Goal: Information Seeking & Learning: Learn about a topic

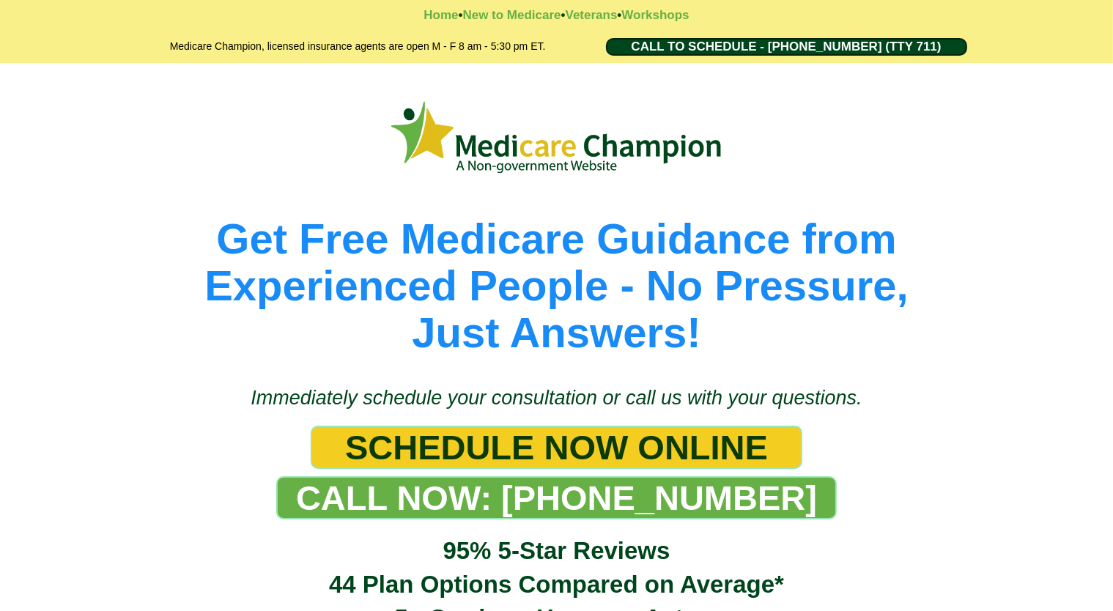
click at [92, 93] on div "Get Free Medicare Guidance from Experienced People - No Pressure, Just Answers!" at bounding box center [556, 217] width 1113 height 308
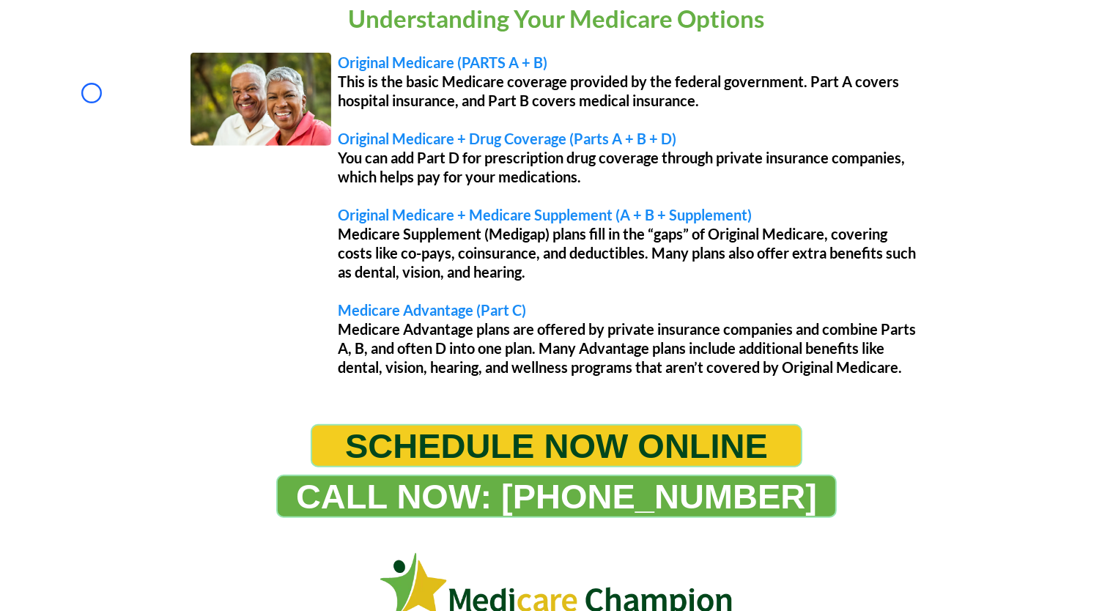
scroll to position [1283, 0]
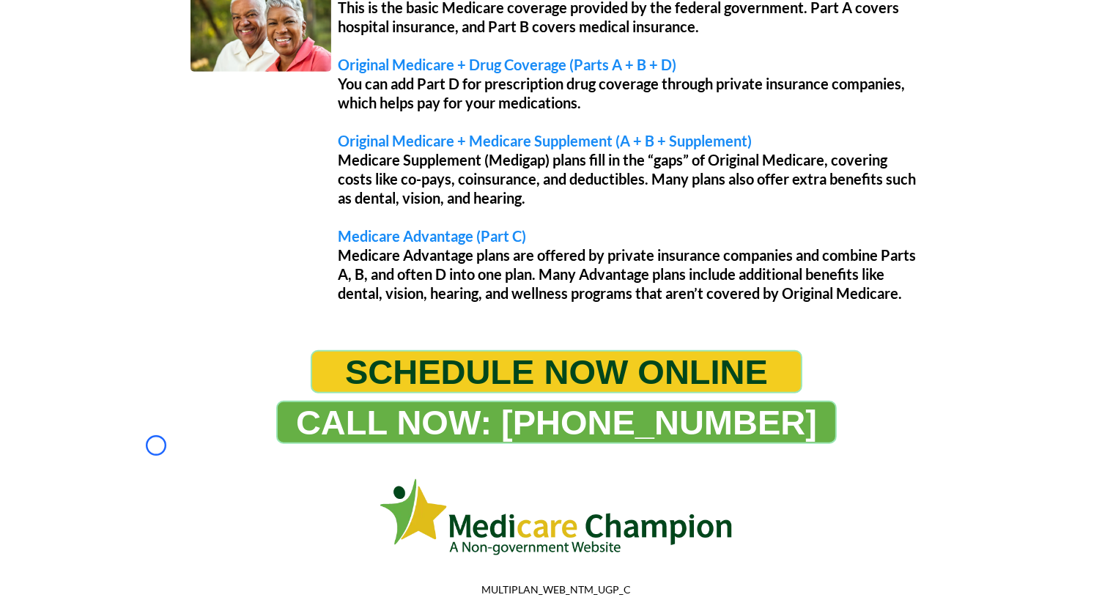
click at [92, 93] on div "Understanding Your Medicare Options Original Medicare (PARTS A + B) This is the…" at bounding box center [556, 118] width 1113 height 436
click at [140, 125] on div "Understanding Your Medicare Options Original Medicare (PARTS A + B) This is the…" at bounding box center [557, 128] width 842 height 399
click at [136, 136] on div "Understanding Your Medicare Options Original Medicare (PARTS A + B) This is the…" at bounding box center [557, 128] width 842 height 399
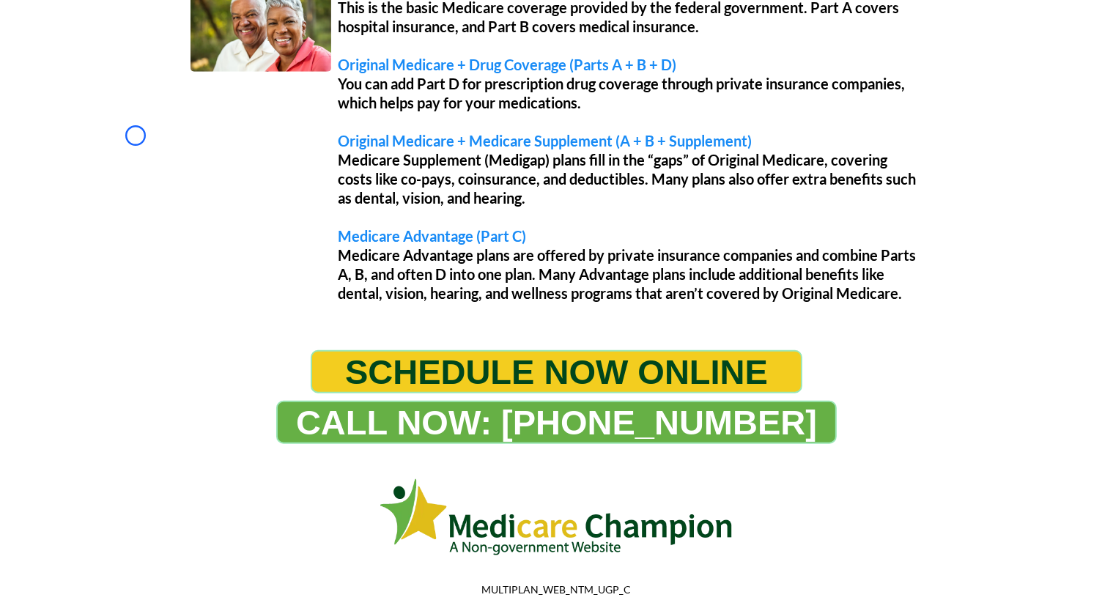
scroll to position [1510, 0]
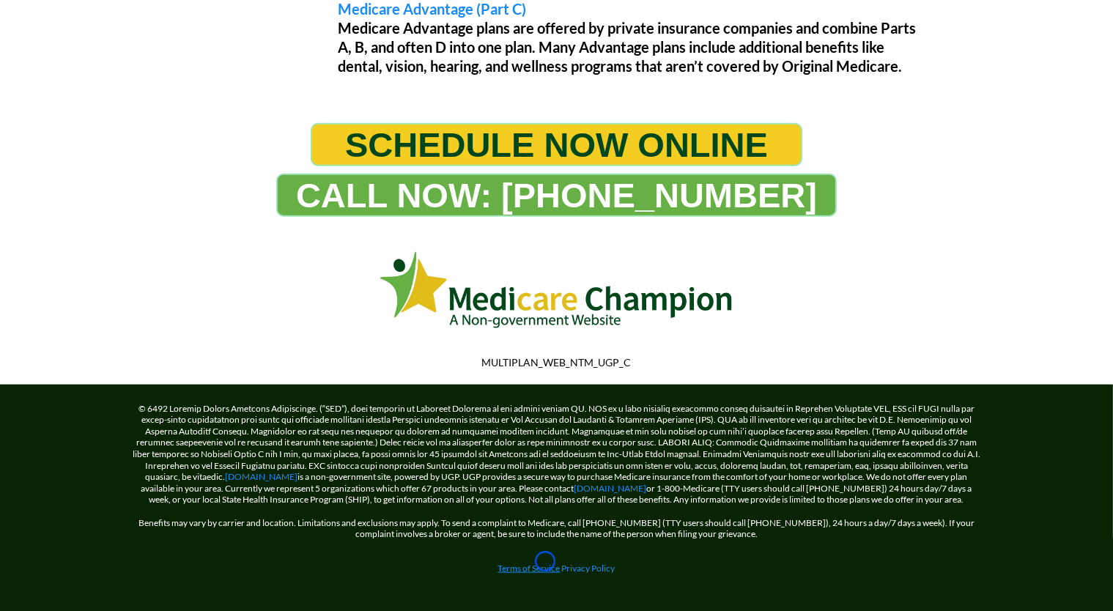
click at [545, 563] on link "Terms of Service" at bounding box center [529, 568] width 62 height 11
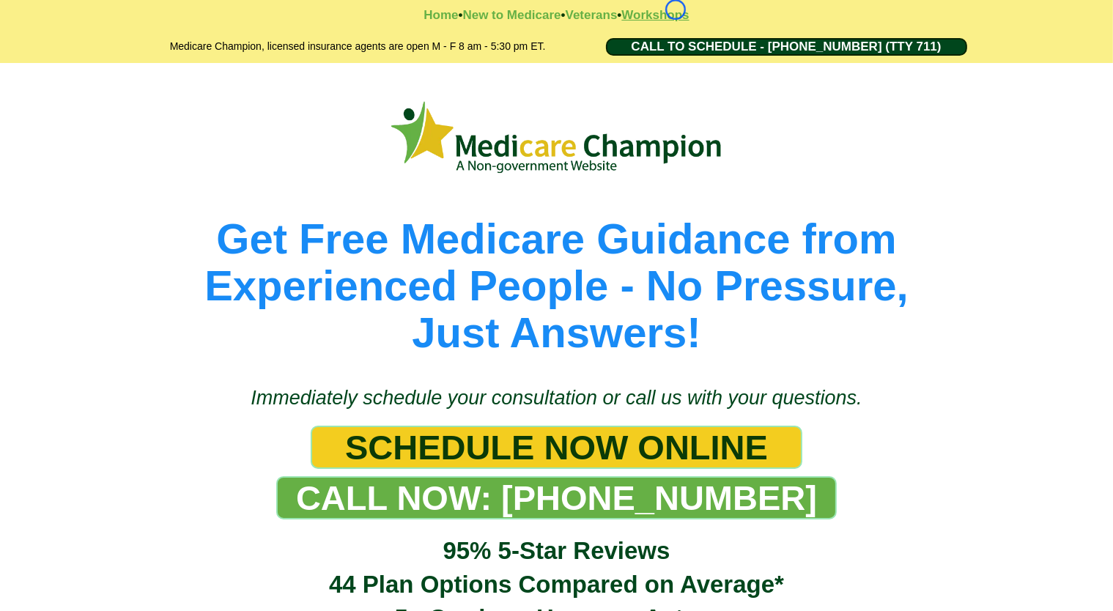
click at [675, 10] on strong "Workshops" at bounding box center [654, 15] width 67 height 14
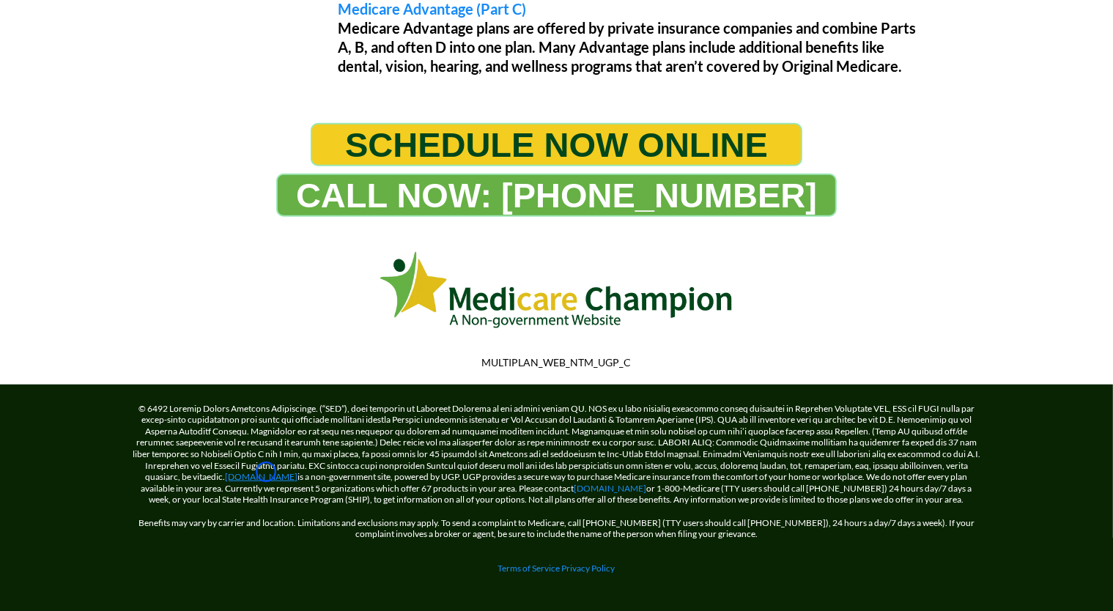
click at [266, 472] on link "[DOMAIN_NAME]" at bounding box center [262, 476] width 73 height 11
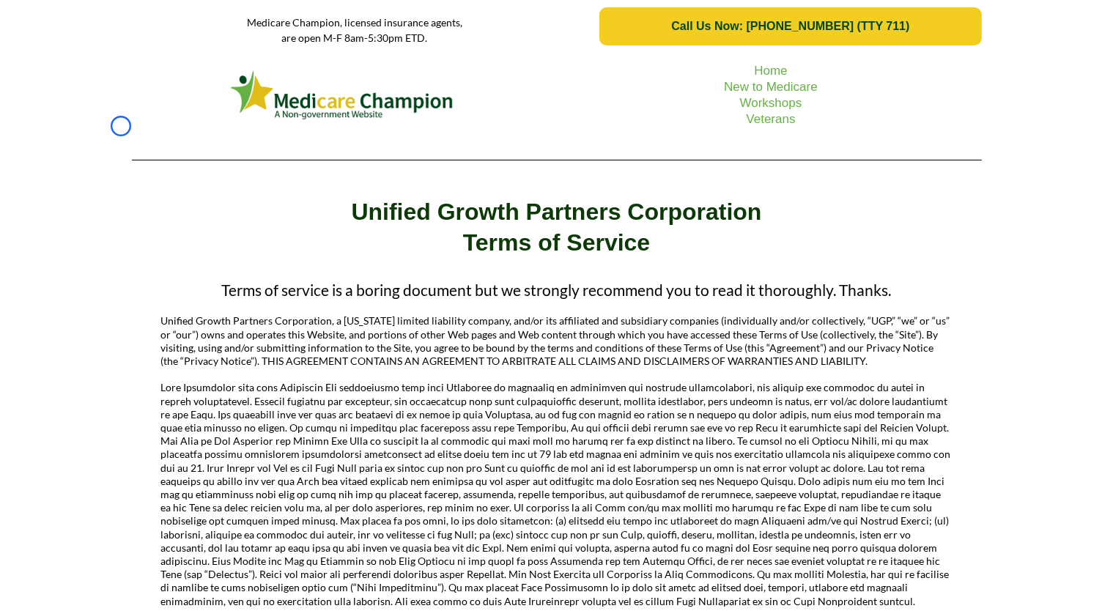
click at [121, 126] on div "Home New to Medicare Workshops Veterans" at bounding box center [556, 112] width 1113 height 119
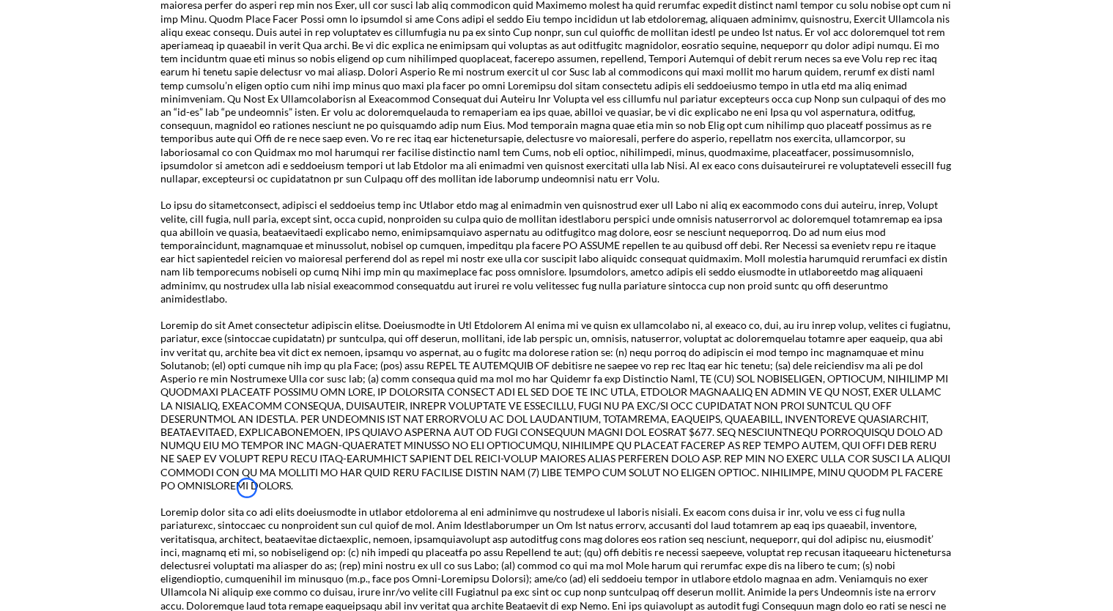
scroll to position [2220, 0]
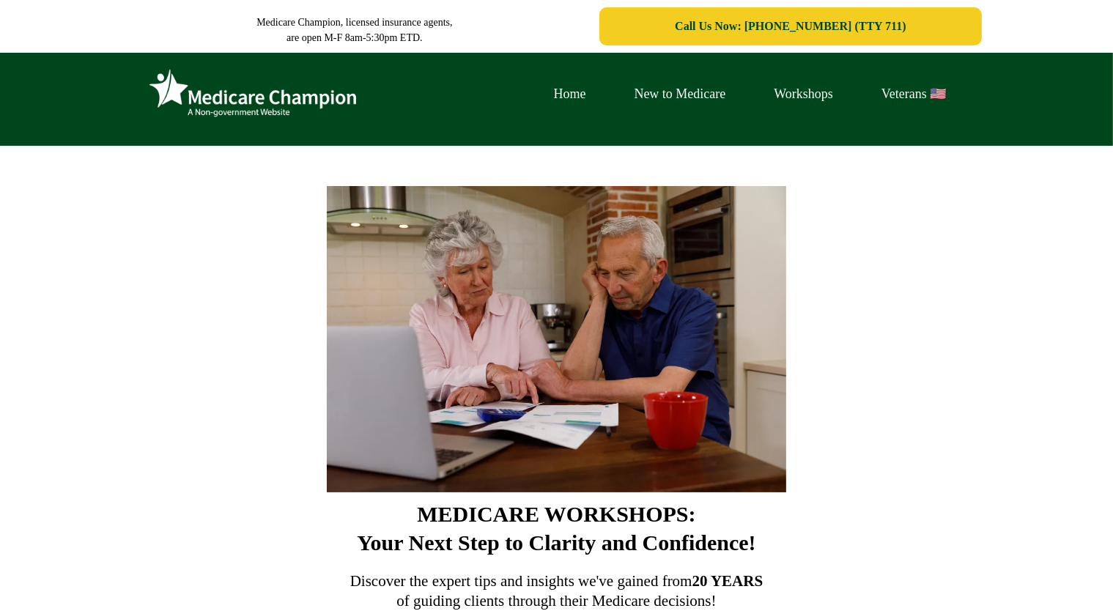
click at [91, 110] on div "Home New to Medicare Workshops Veterans 🇺🇸" at bounding box center [556, 99] width 1113 height 93
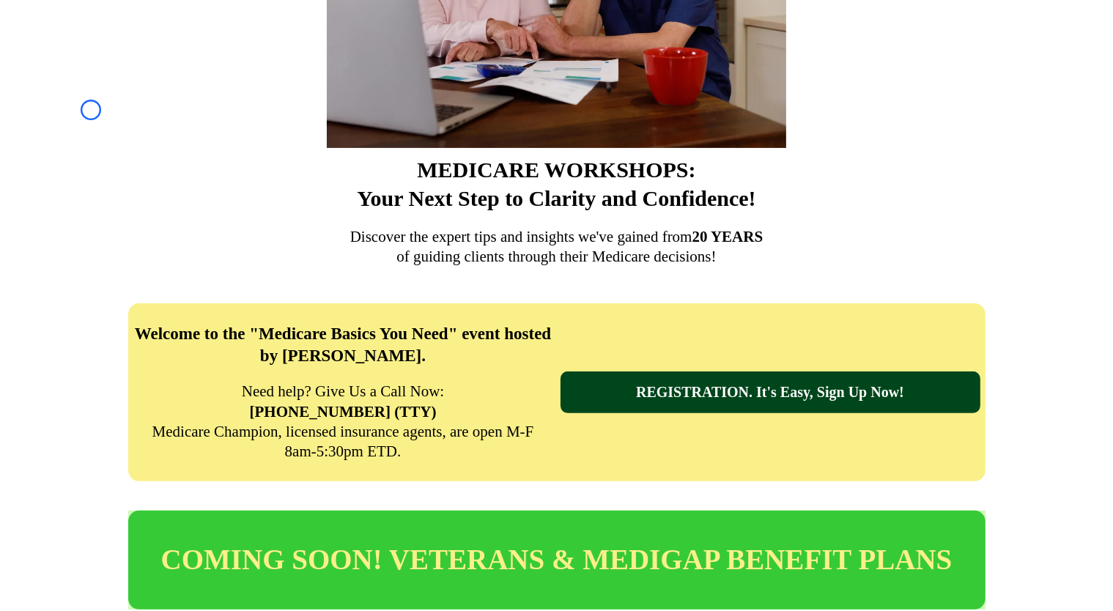
scroll to position [466, 0]
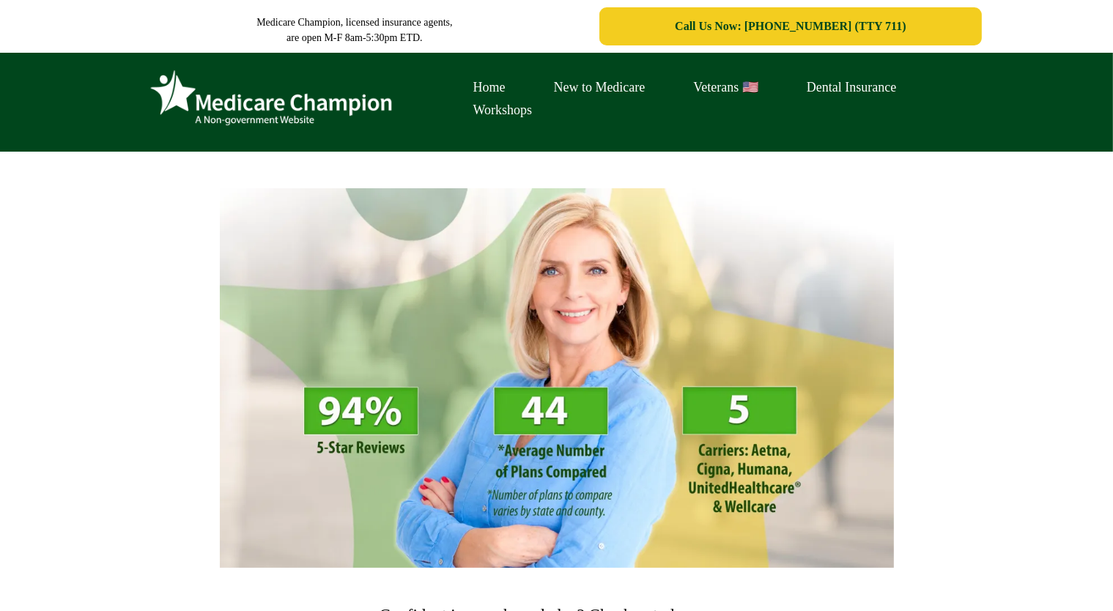
click at [97, 99] on div "Home New to Medicare Veterans 🇺🇸 Dental Insurance Workshops" at bounding box center [556, 102] width 1113 height 99
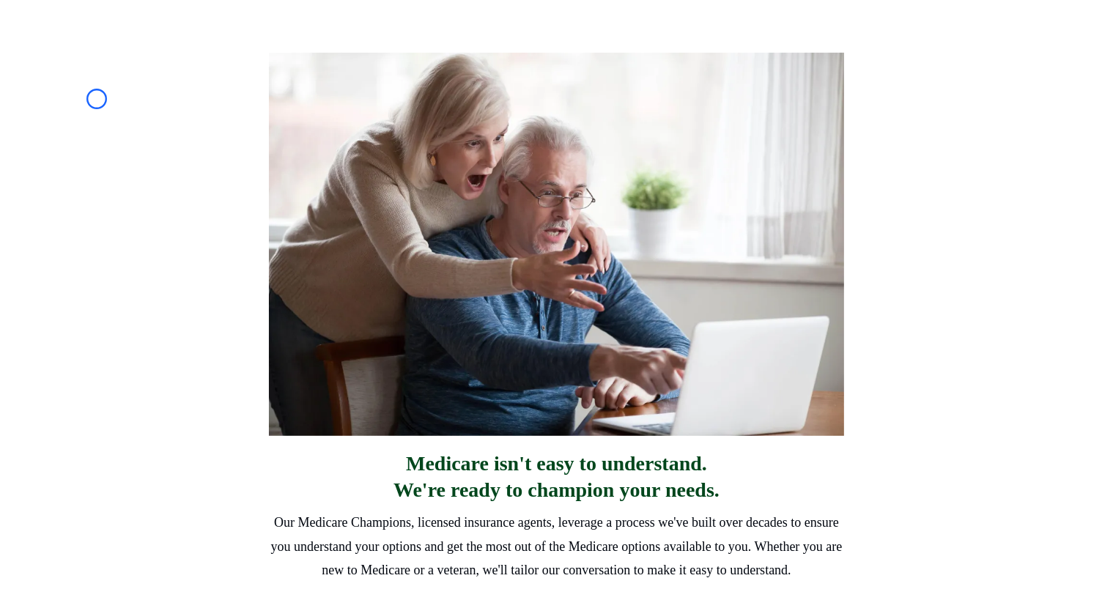
scroll to position [787, 0]
